Goal: Find specific page/section: Find specific page/section

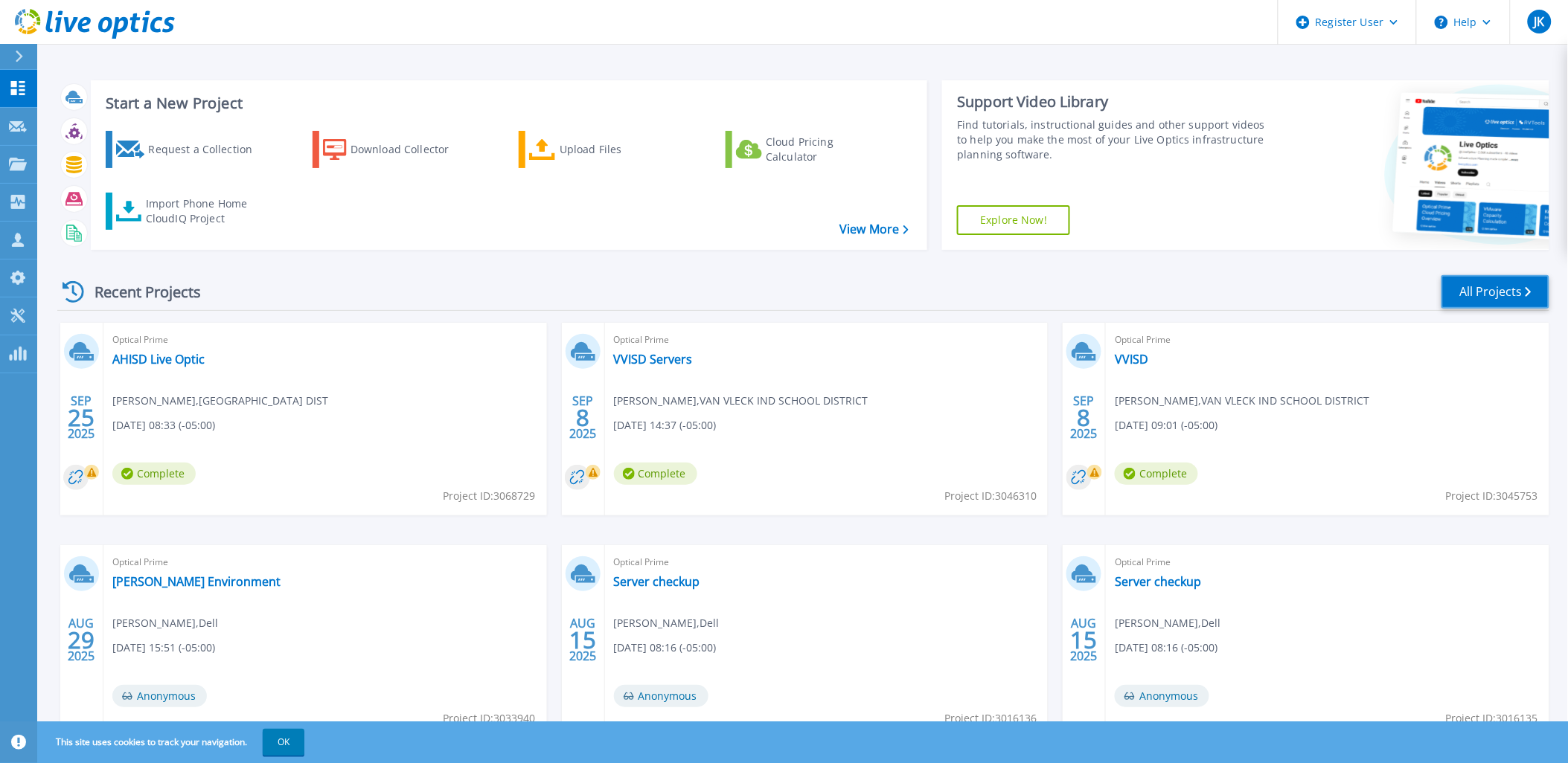
click at [1459, 295] on link "All Projects" at bounding box center [1495, 291] width 108 height 34
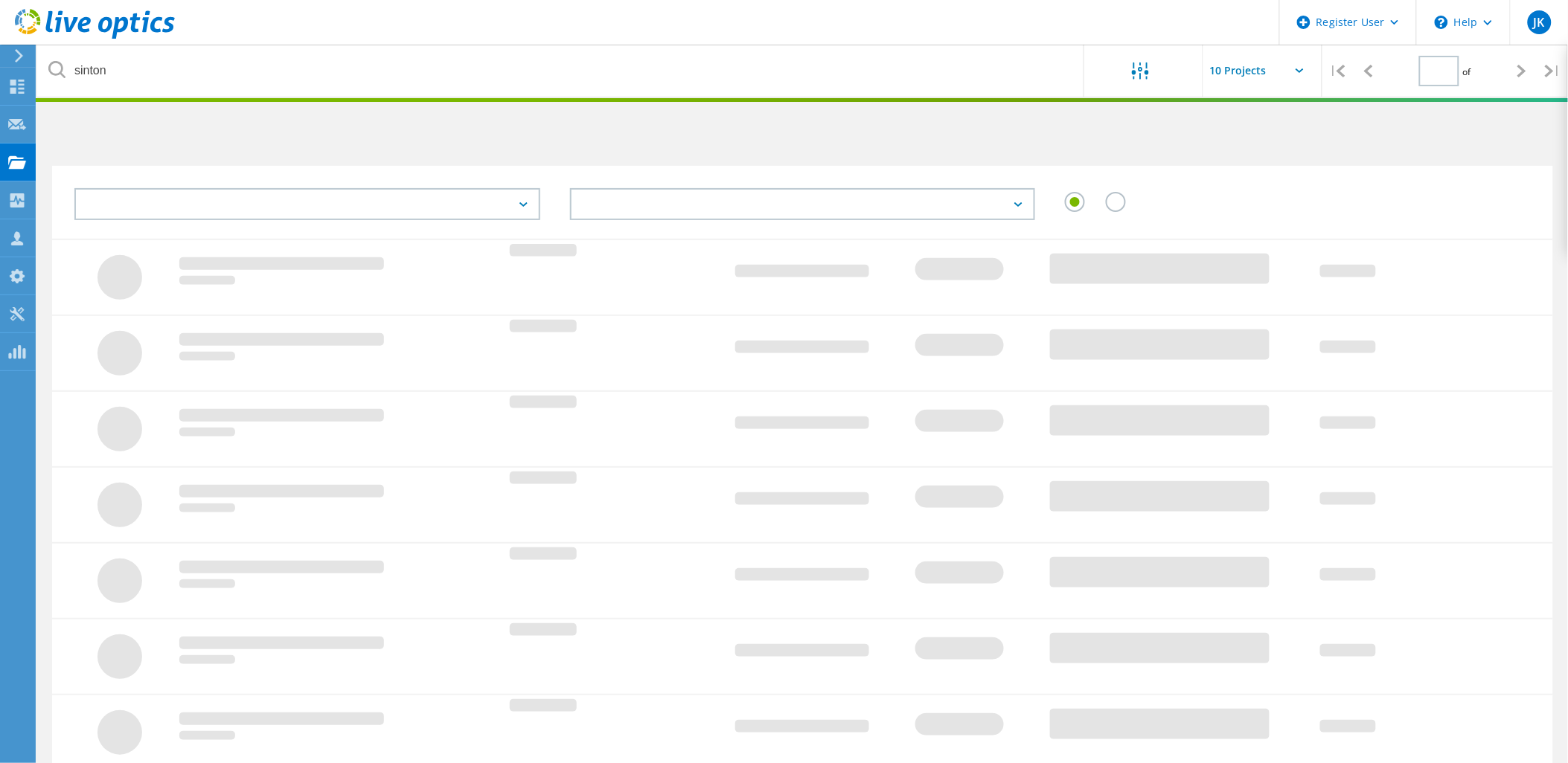
type input "1"
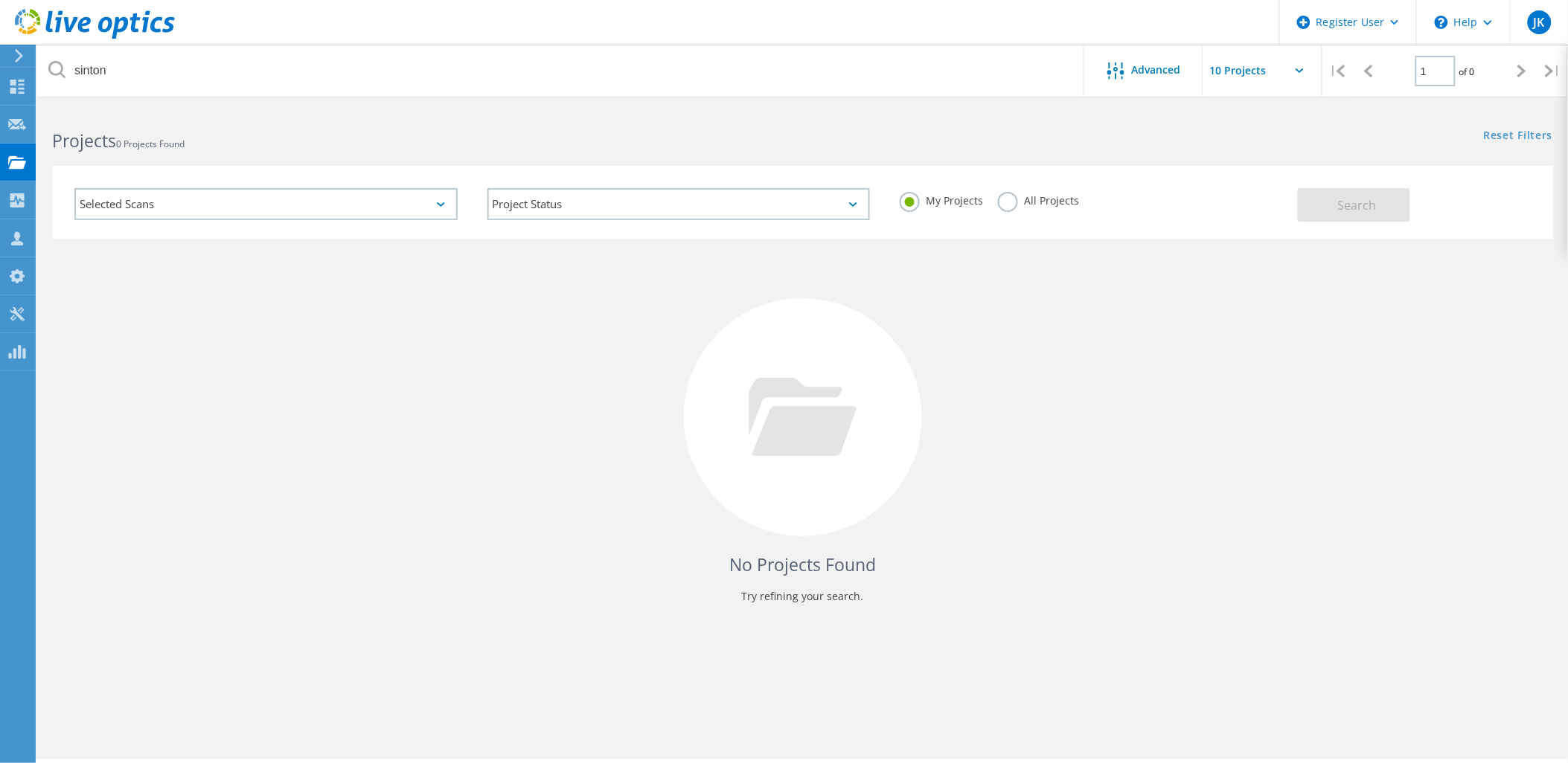
click at [1038, 209] on div "All Projects" at bounding box center [1038, 202] width 81 height 21
click at [1034, 198] on label "All Projects" at bounding box center [1038, 198] width 81 height 14
click at [0, 0] on input "All Projects" at bounding box center [0, 0] width 0 height 0
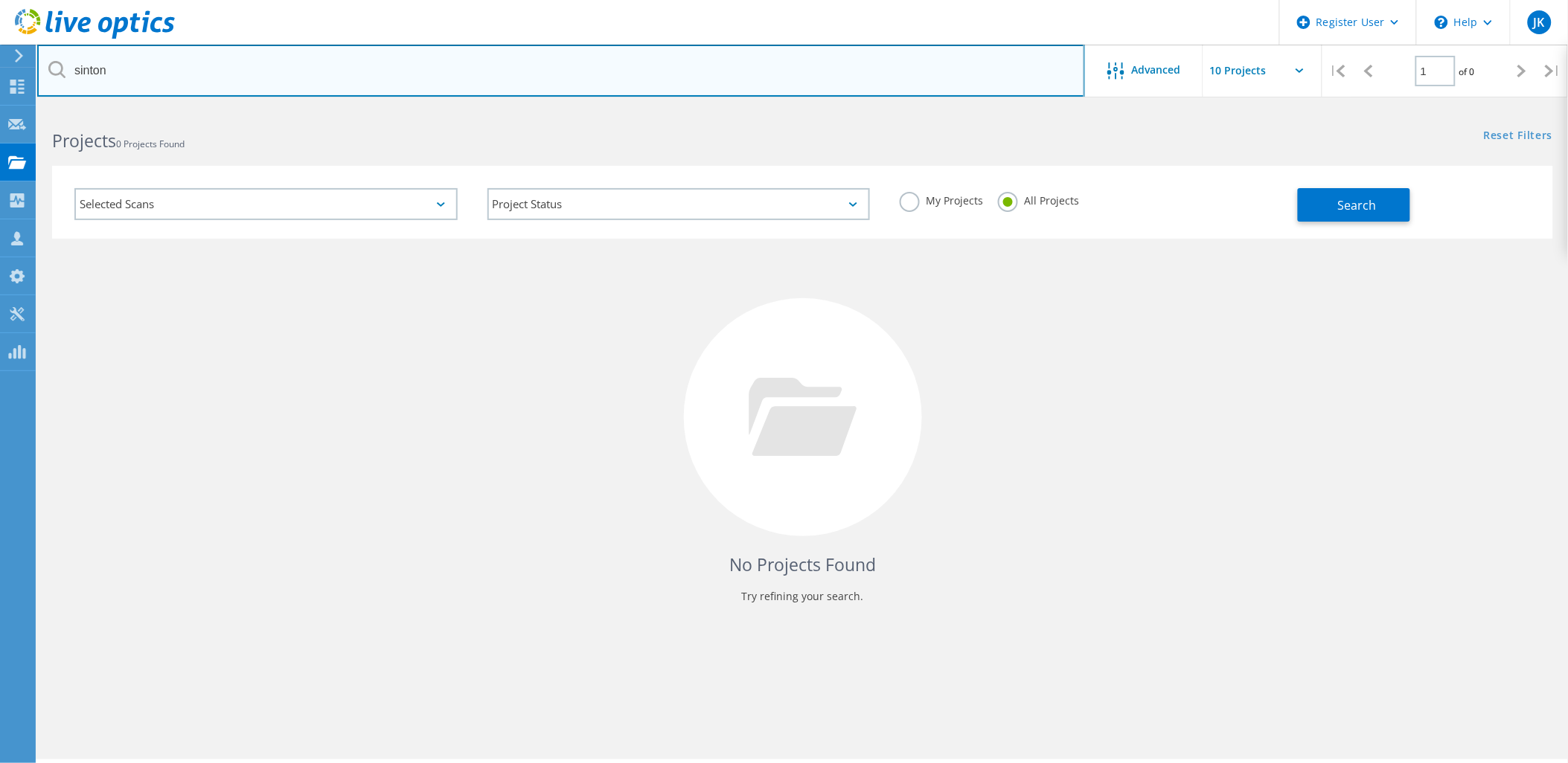
click at [794, 67] on input "sinton" at bounding box center [561, 70] width 1048 height 52
type input "raymondville"
